Goal: Find specific page/section: Find specific page/section

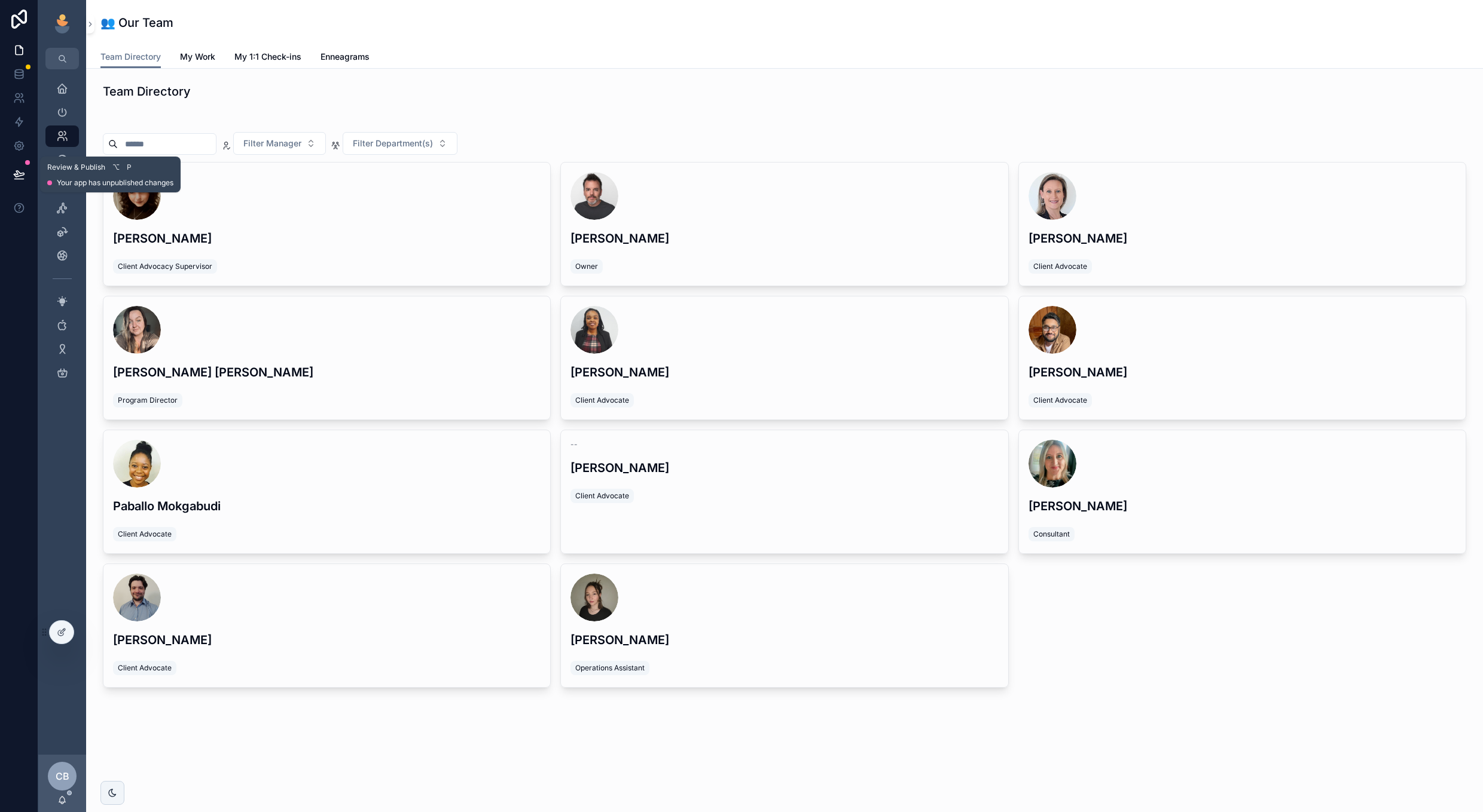
click at [18, 174] on icon at bounding box center [19, 175] width 12 height 12
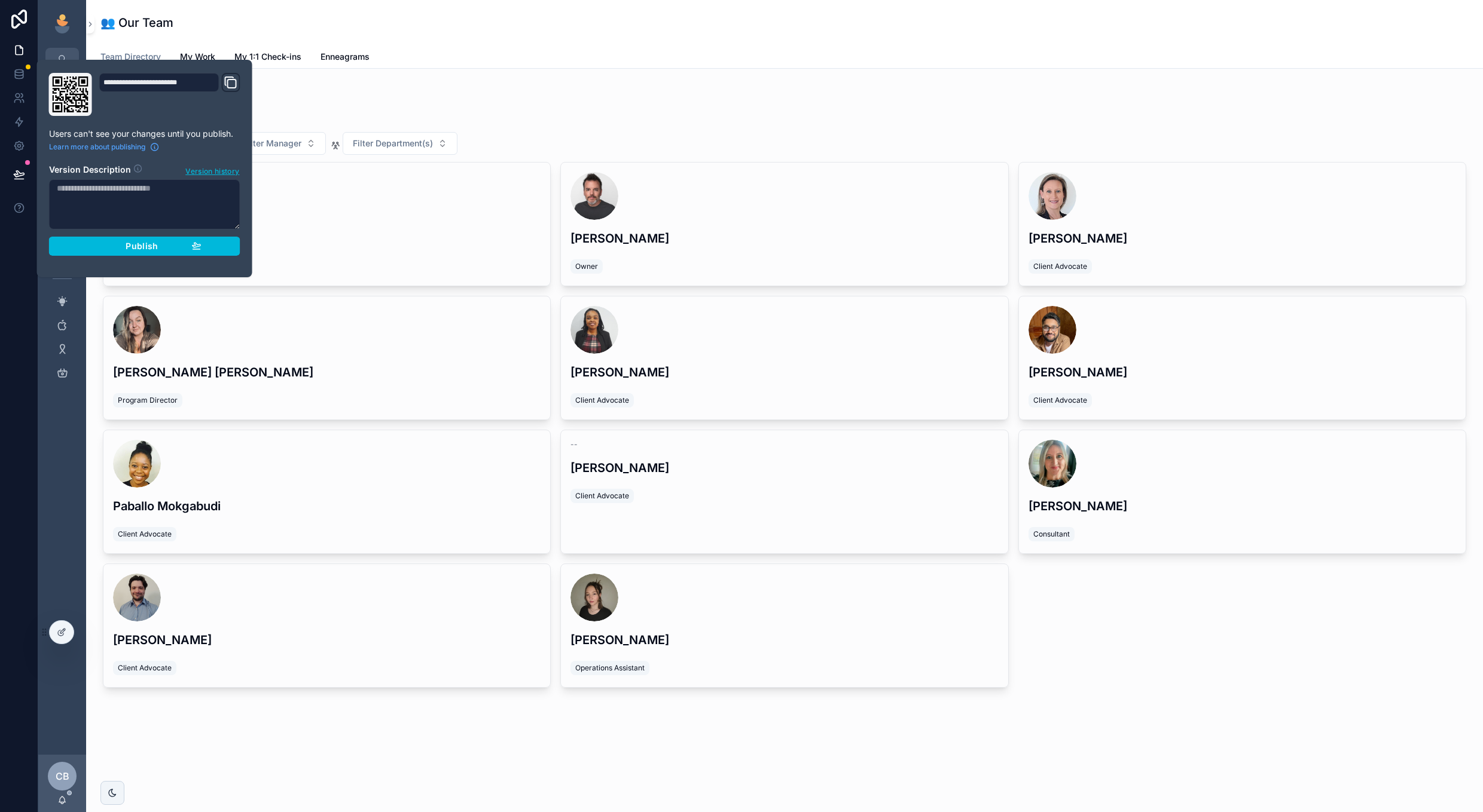
click at [199, 174] on span "Version history" at bounding box center [212, 171] width 54 height 12
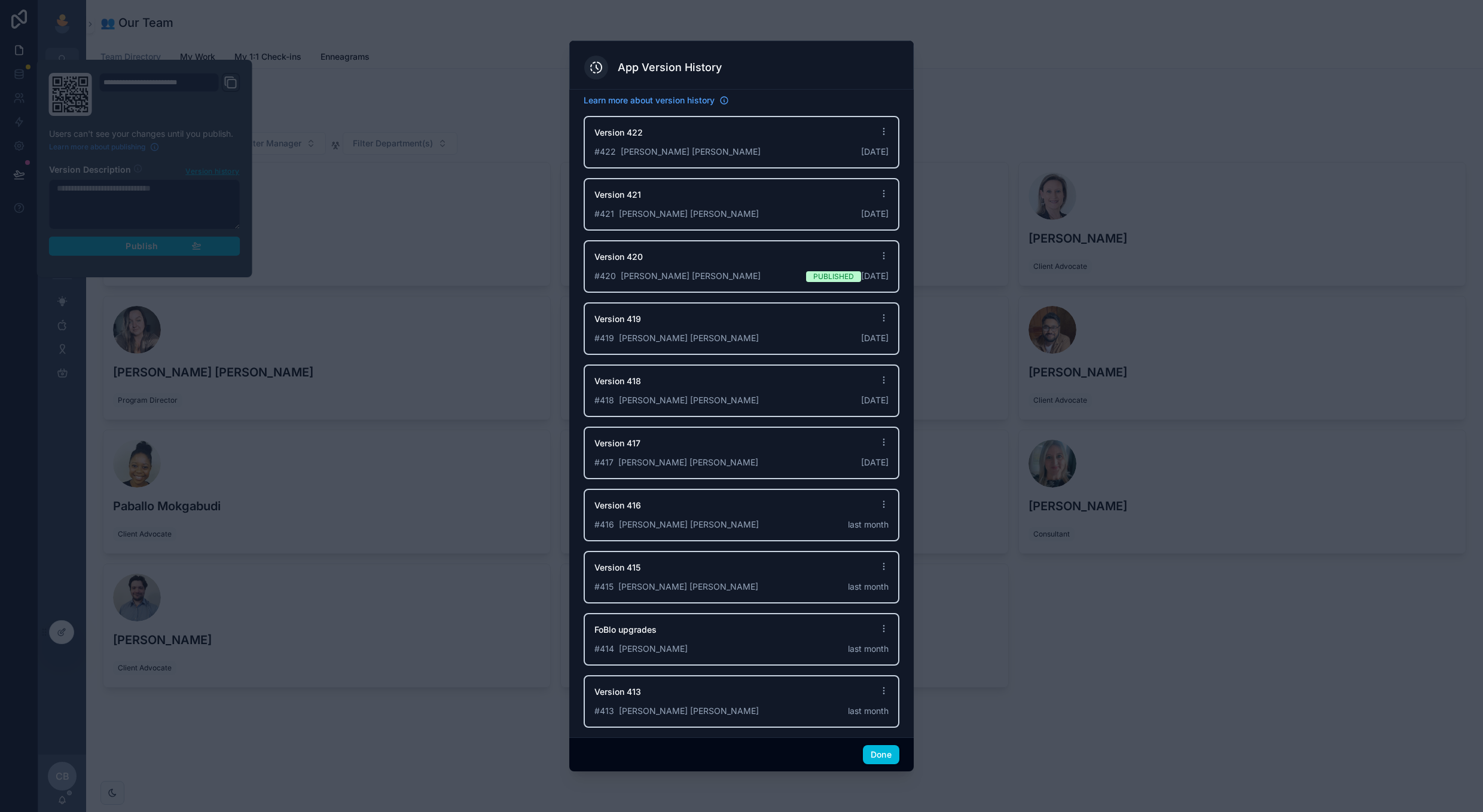
click at [763, 137] on div "Version 422" at bounding box center [742, 136] width 294 height 19
click at [869, 761] on button "Done" at bounding box center [881, 755] width 37 height 19
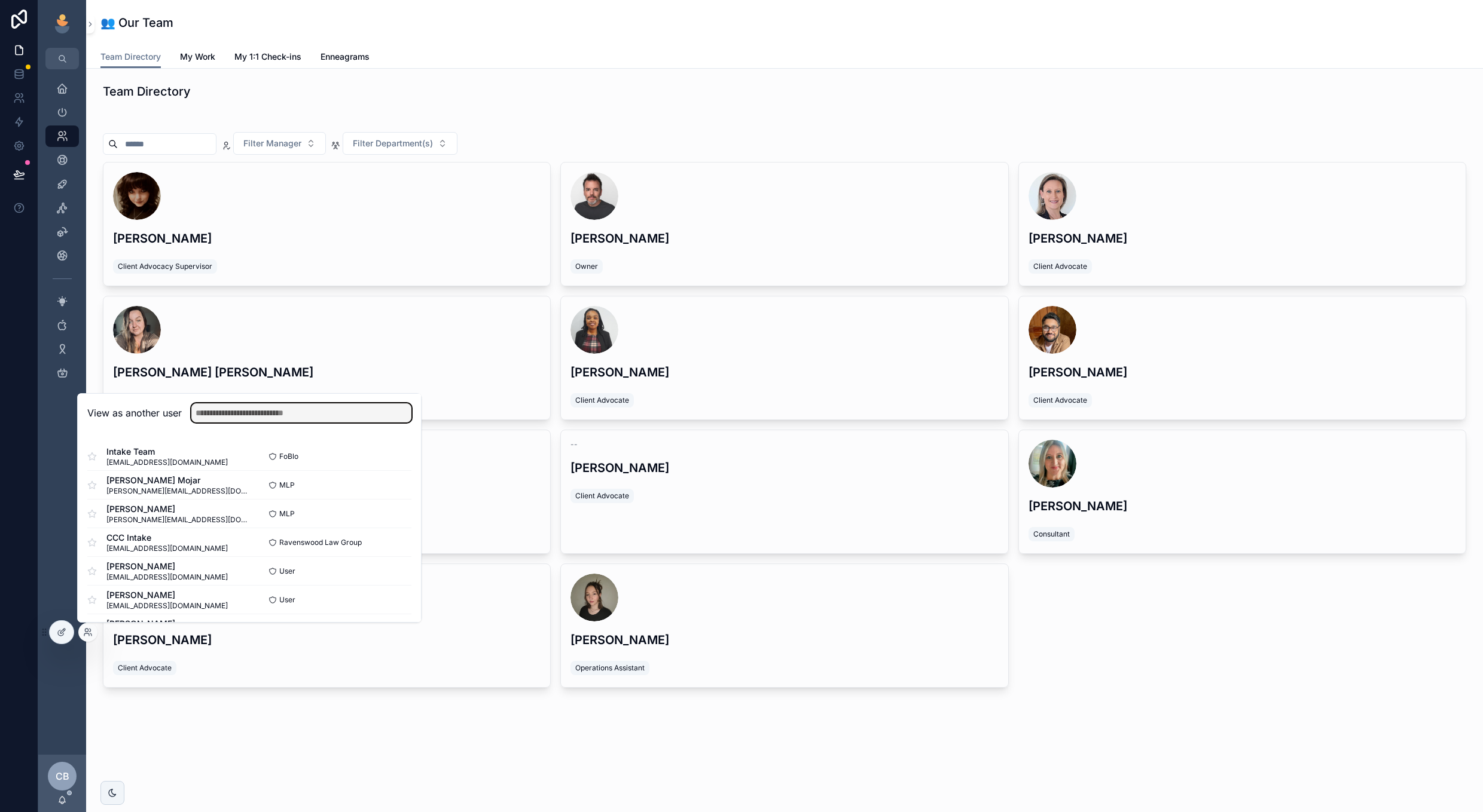
click at [288, 408] on input "text" at bounding box center [301, 413] width 220 height 19
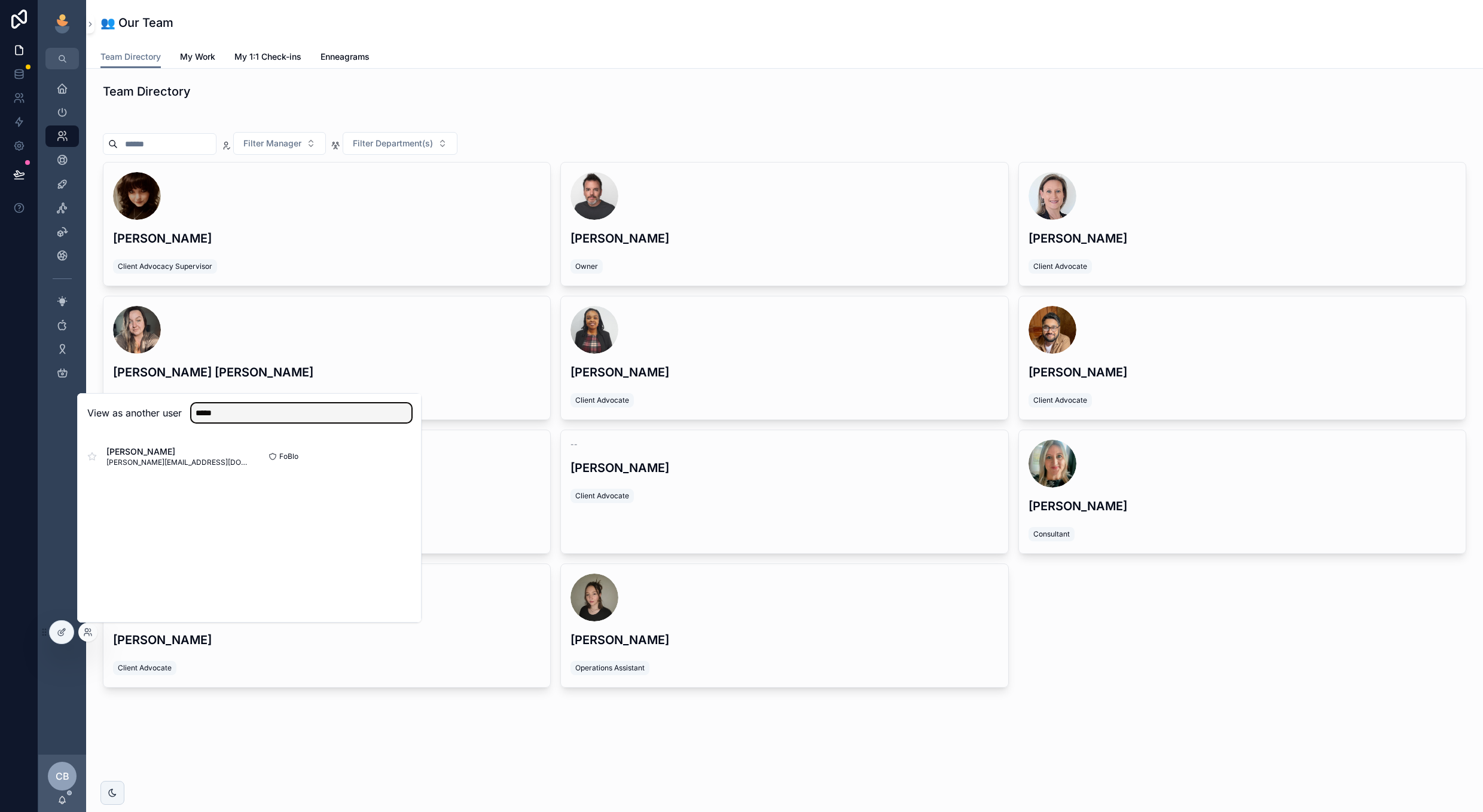
type input "*****"
click at [0, 0] on button "Select" at bounding box center [0, 0] width 0 height 0
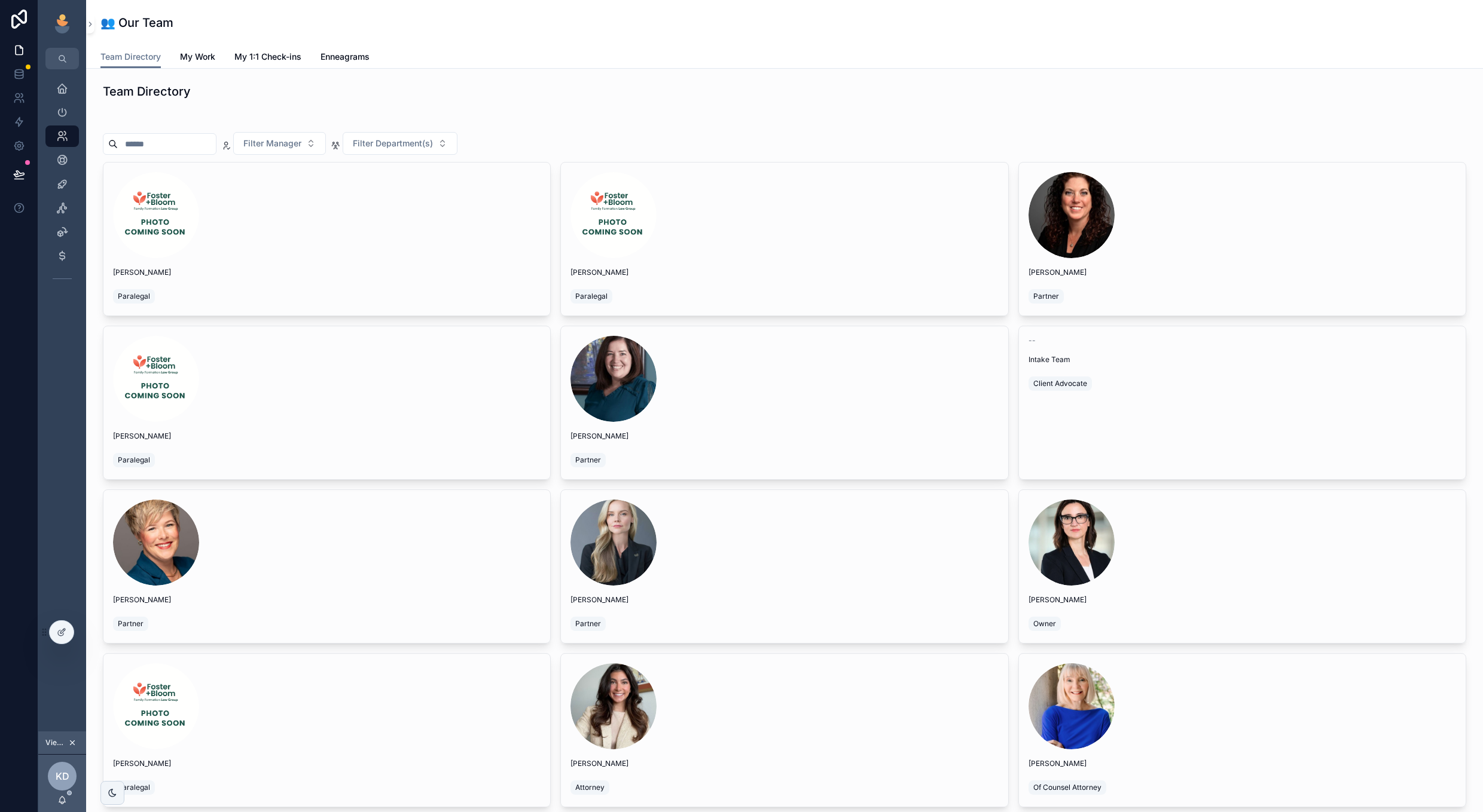
click at [380, 100] on div "Team Directory" at bounding box center [784, 91] width 1378 height 26
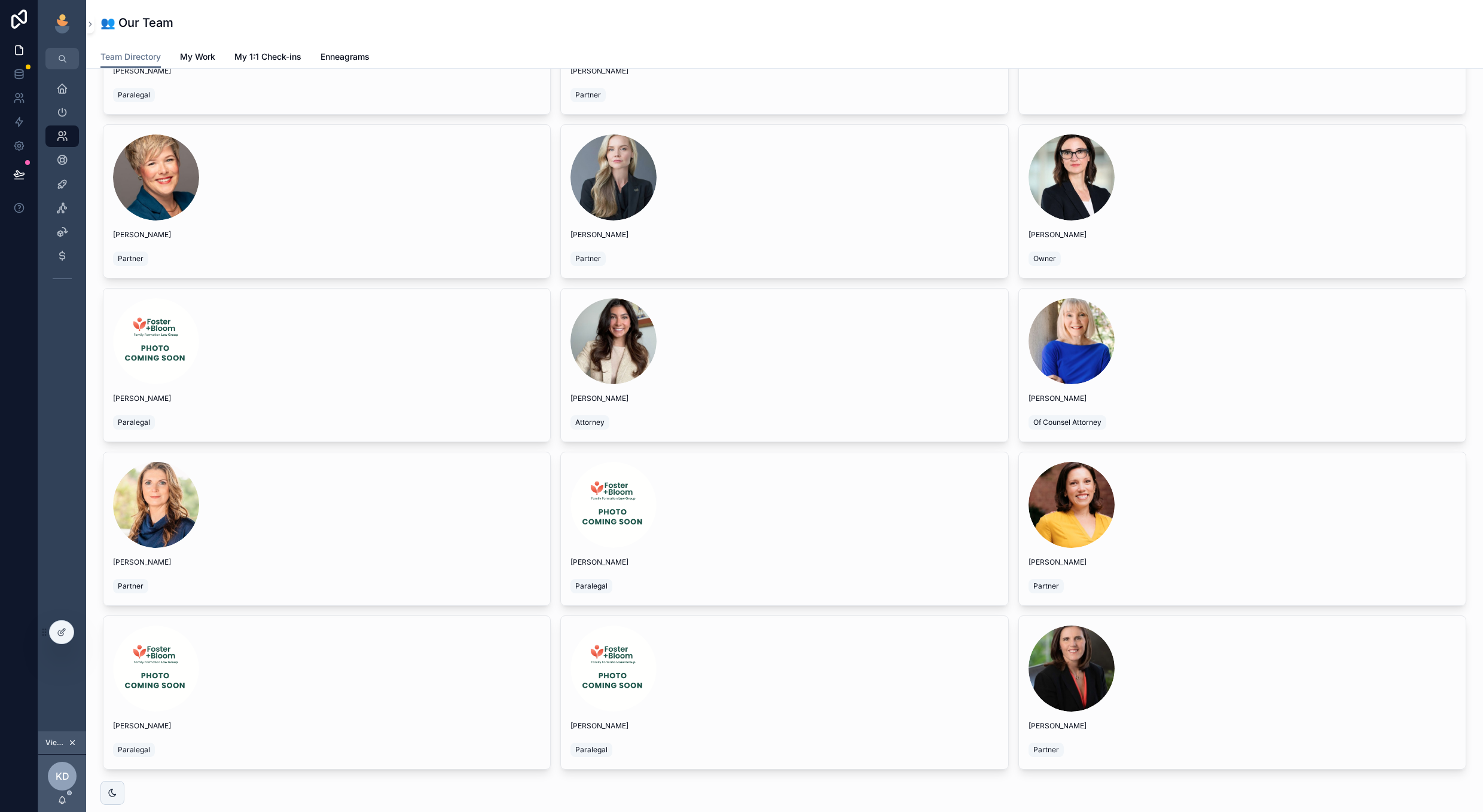
scroll to position [379, 0]
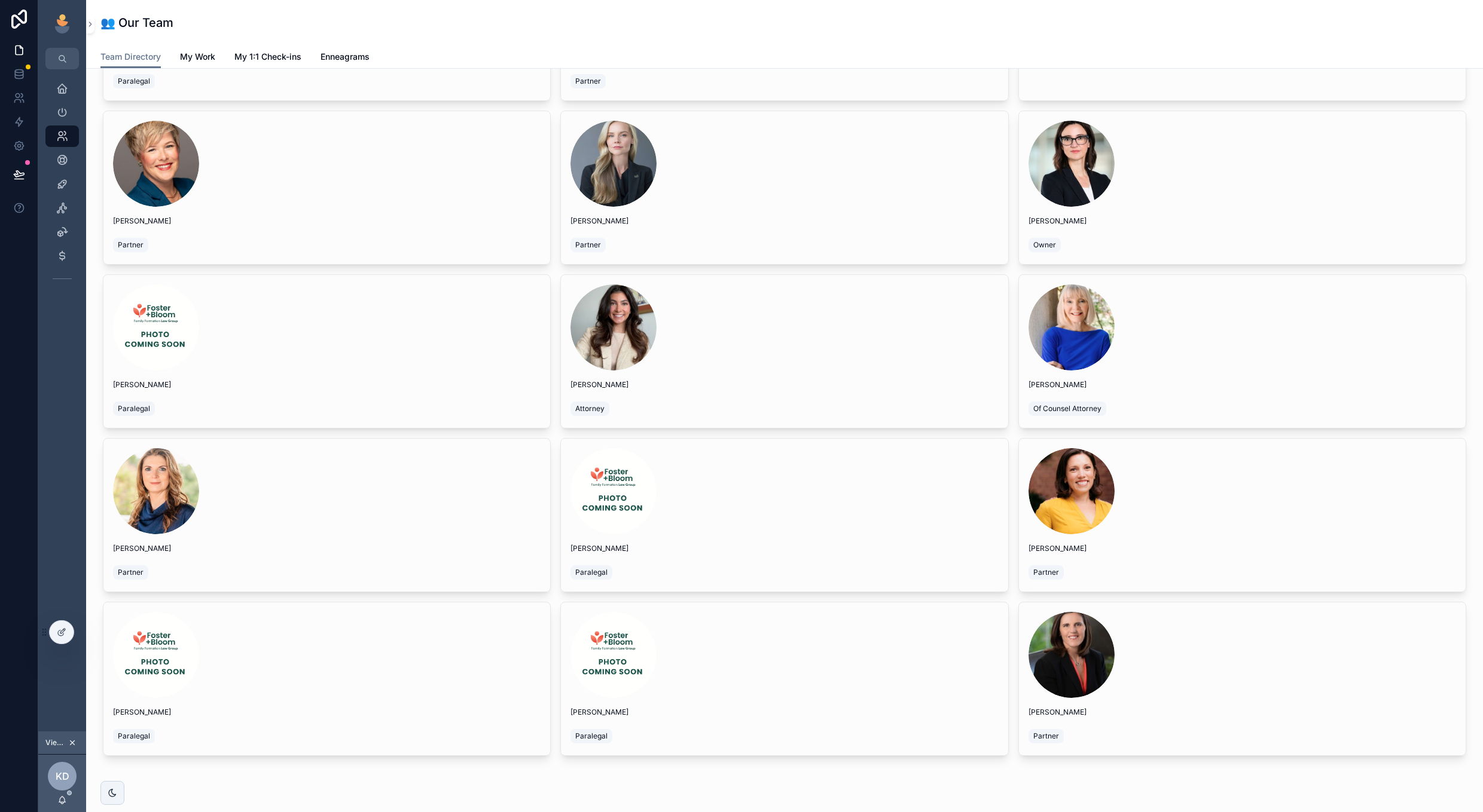
click at [1139, 453] on div "scrollable content" at bounding box center [1243, 491] width 428 height 86
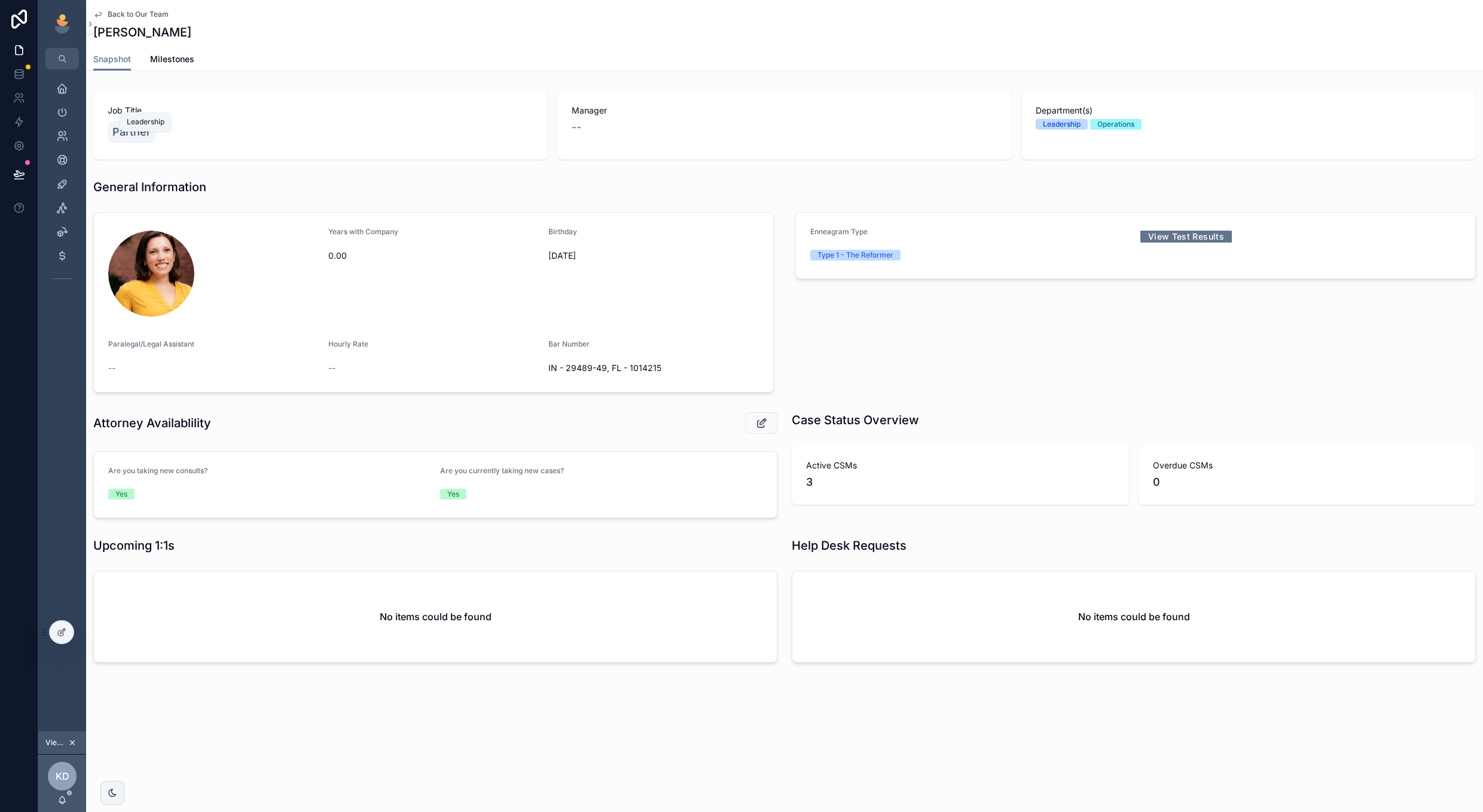
click at [66, 114] on icon "scrollable content" at bounding box center [62, 112] width 12 height 12
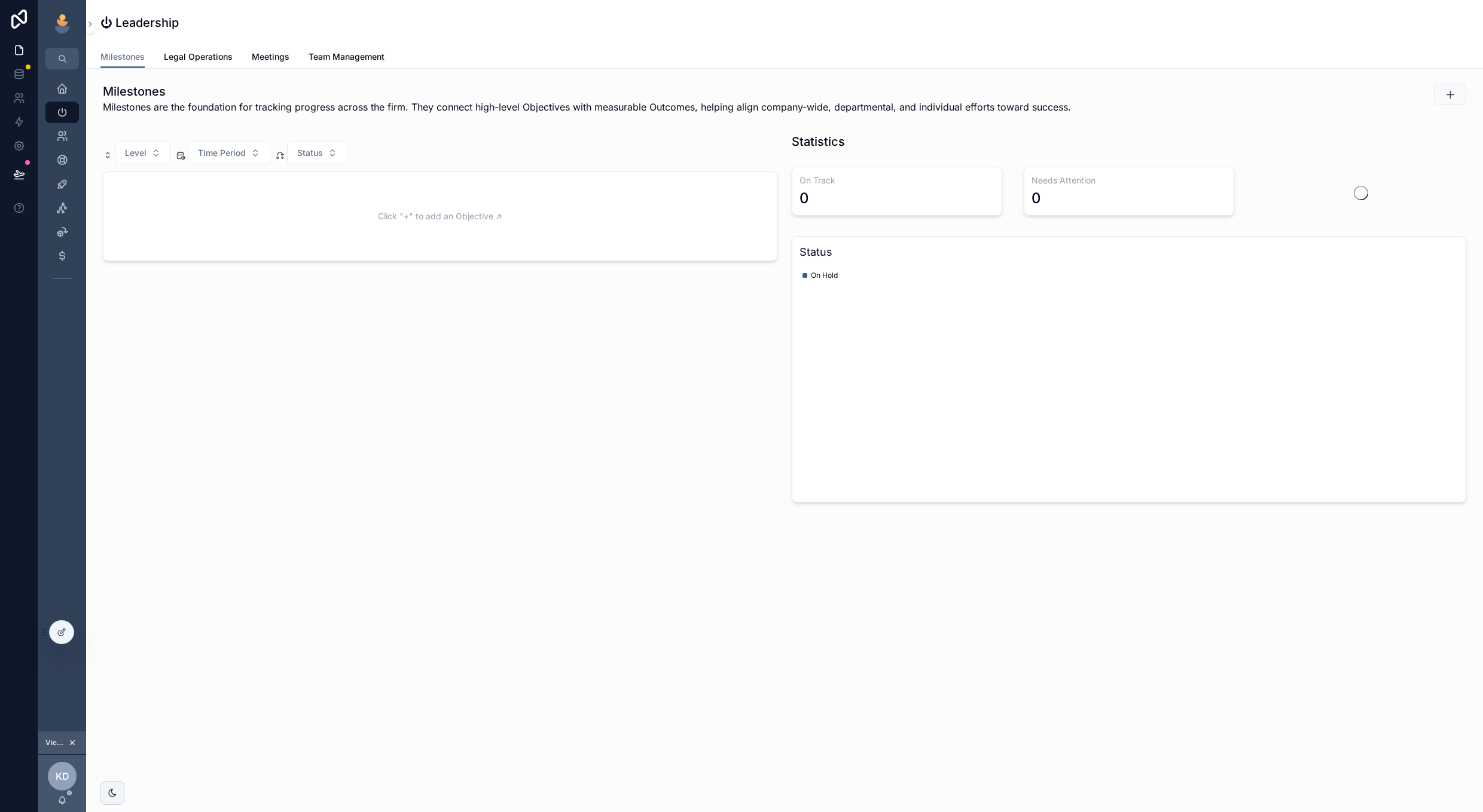
click at [358, 61] on span "Team Management" at bounding box center [346, 57] width 76 height 12
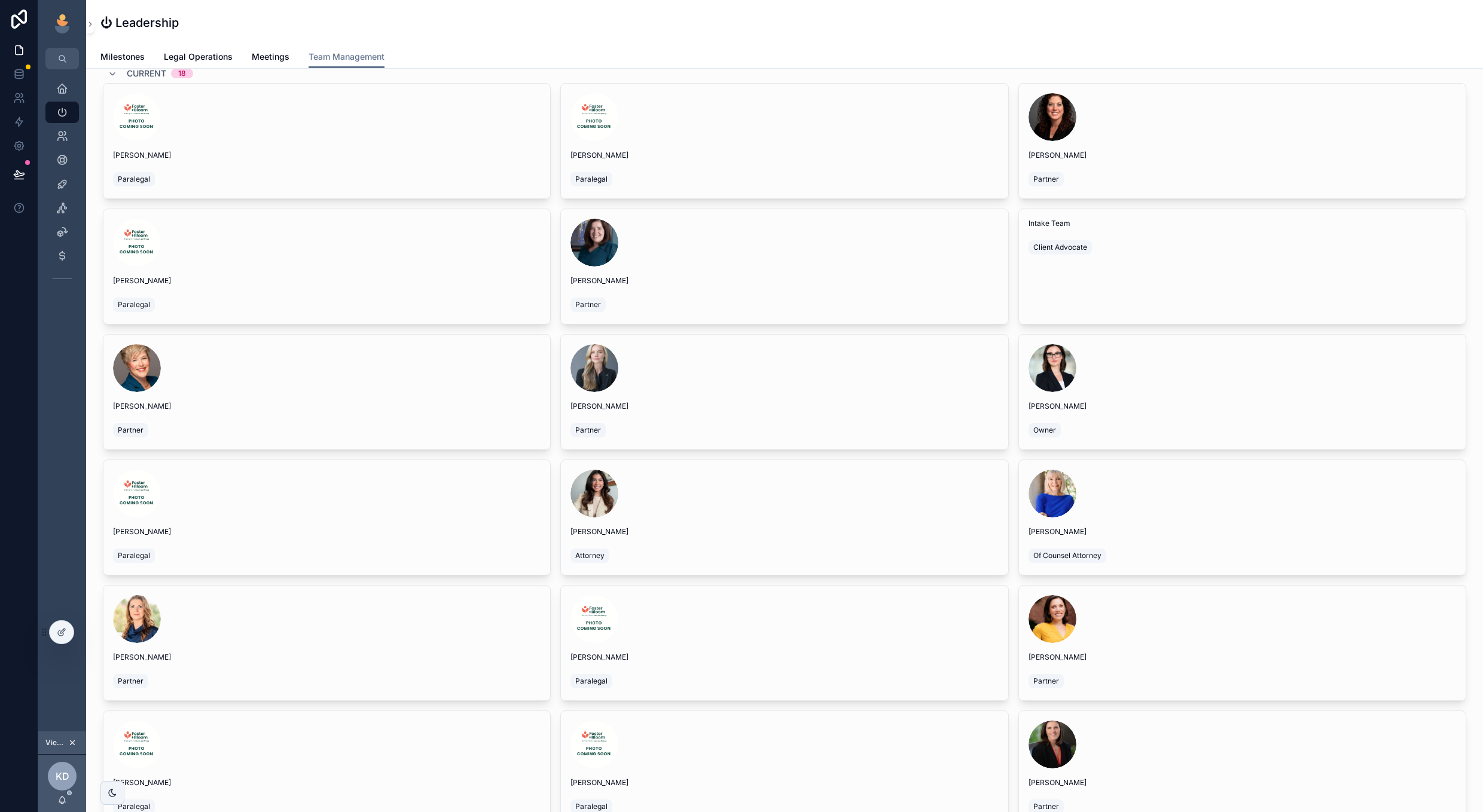
scroll to position [92, 0]
click at [1122, 634] on div "scrollable content" at bounding box center [1243, 617] width 428 height 48
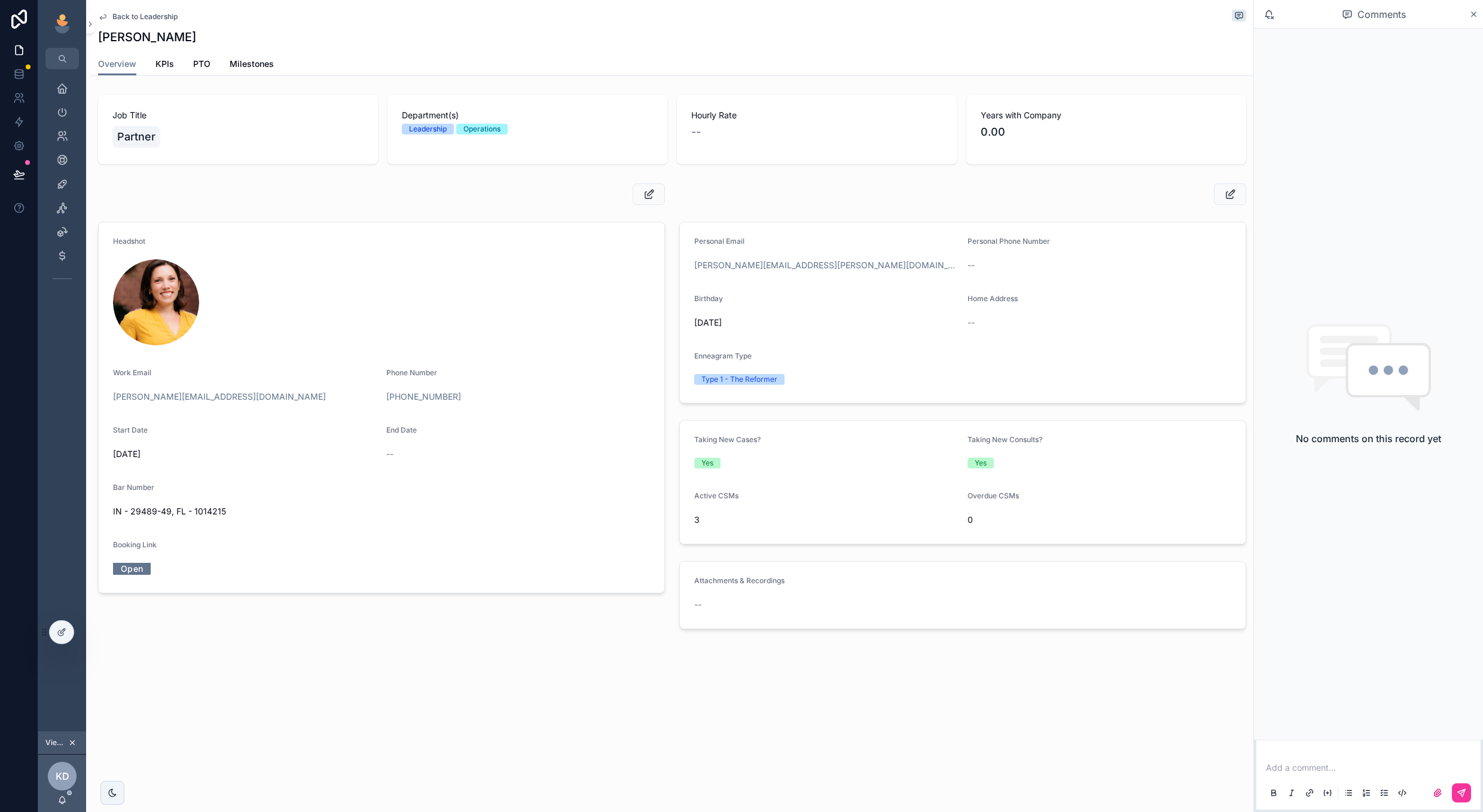
click at [164, 13] on span "Back to Leadership" at bounding box center [145, 17] width 65 height 10
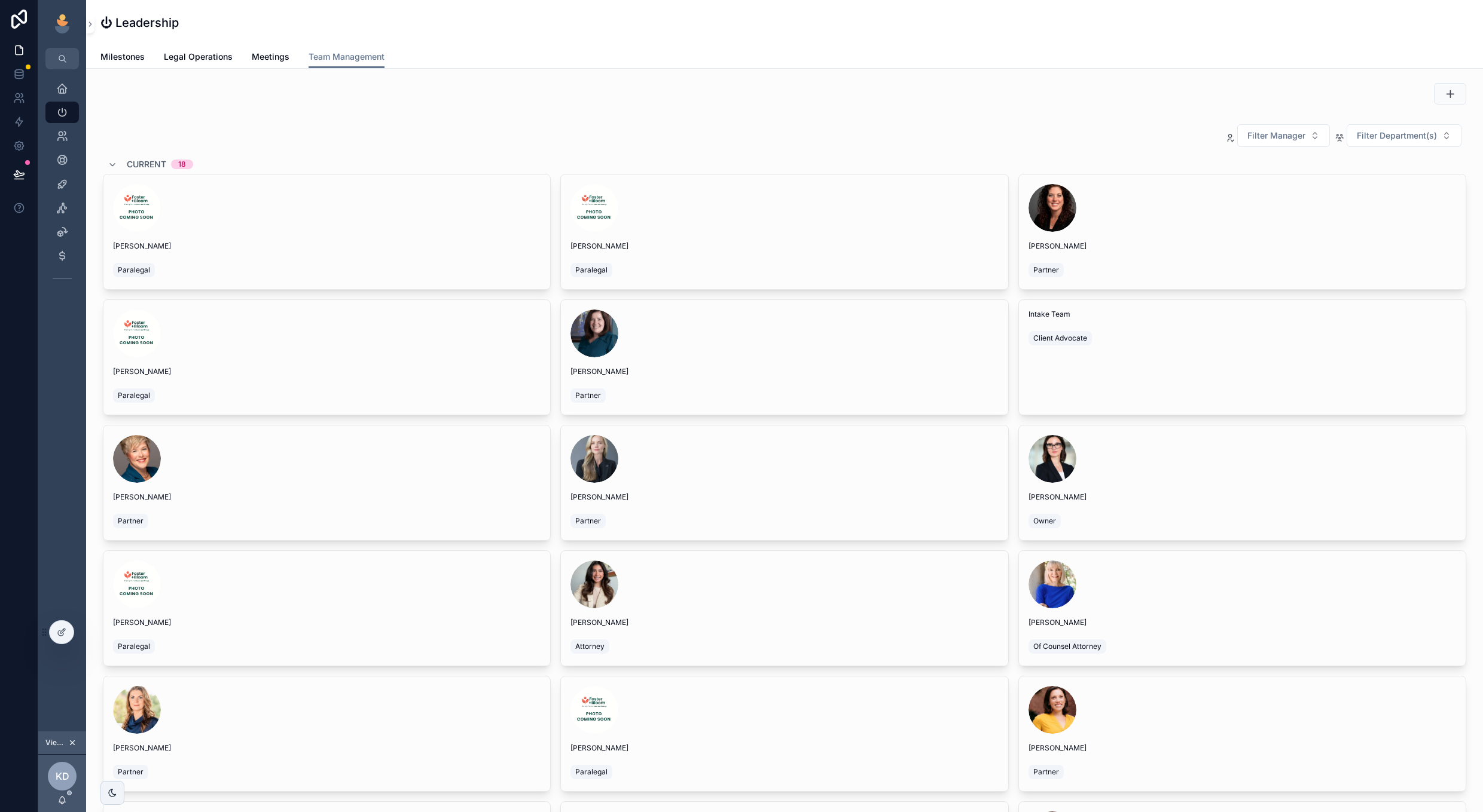
click at [1124, 228] on div "scrollable content" at bounding box center [1243, 208] width 428 height 48
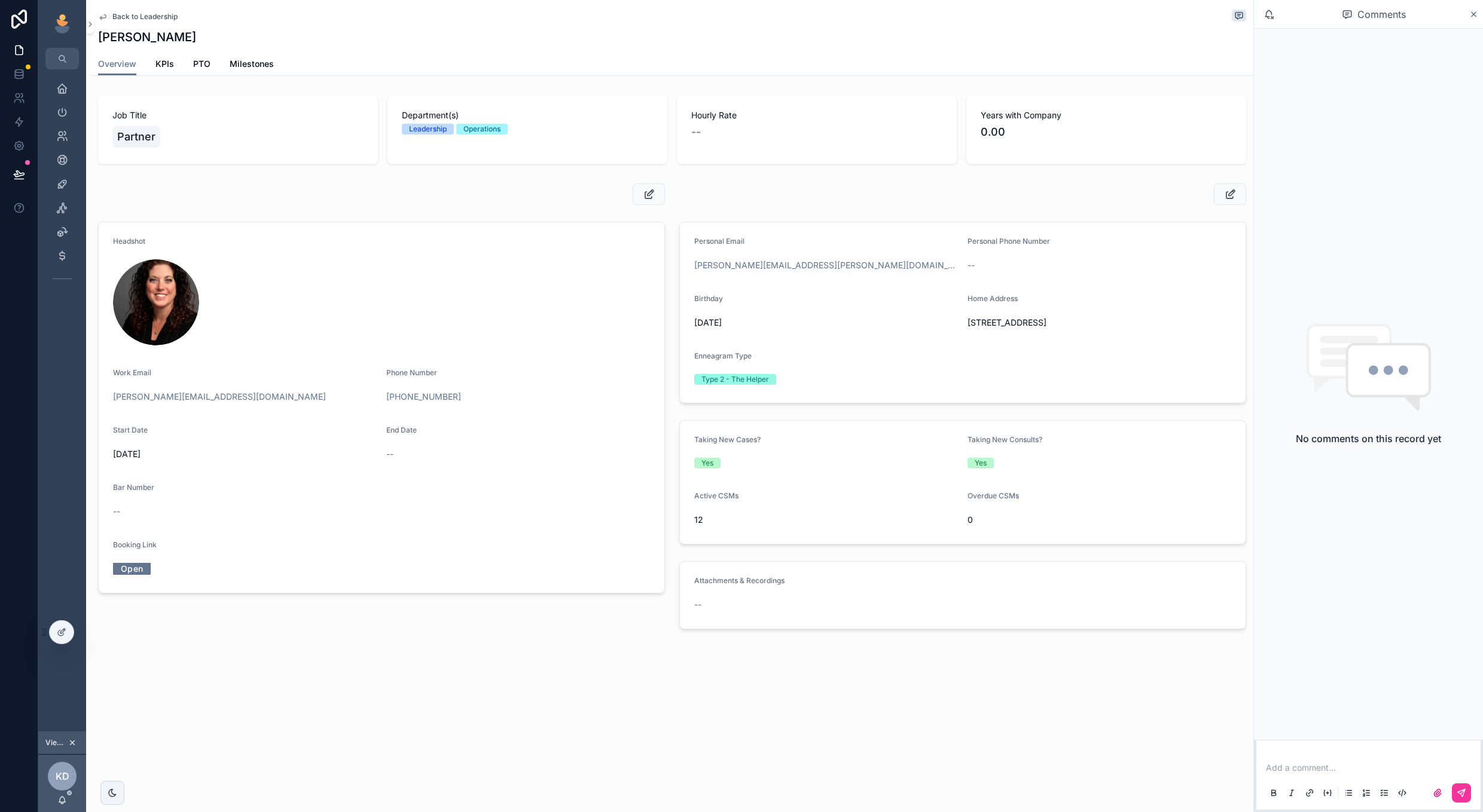
click at [970, 326] on span "[STREET_ADDRESS]" at bounding box center [1099, 323] width 264 height 12
click at [1006, 325] on span "[STREET_ADDRESS]" at bounding box center [1099, 323] width 264 height 12
click at [1049, 288] on form "Personal Email [PERSON_NAME][EMAIL_ADDRESS][PERSON_NAME][DOMAIN_NAME] Personal …" at bounding box center [962, 312] width 565 height 181
click at [1038, 300] on div "Home Address" at bounding box center [1099, 301] width 264 height 14
click at [990, 335] on form "Personal Email [PERSON_NAME][EMAIL_ADDRESS][PERSON_NAME][DOMAIN_NAME] Personal …" at bounding box center [962, 312] width 565 height 181
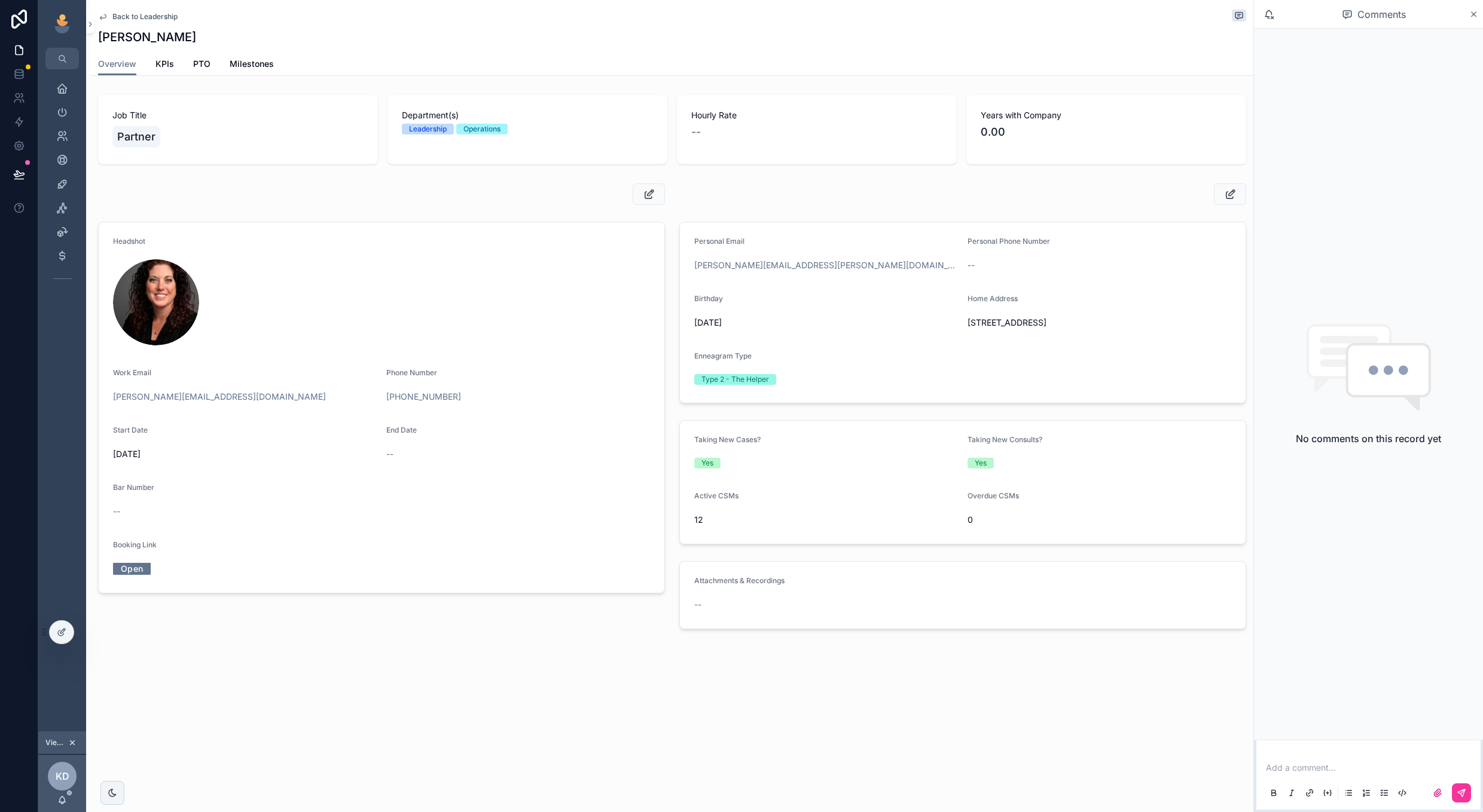
click at [964, 315] on form "Personal Email [PERSON_NAME][EMAIL_ADDRESS][PERSON_NAME][DOMAIN_NAME] Personal …" at bounding box center [962, 312] width 565 height 181
